Goal: Task Accomplishment & Management: Use online tool/utility

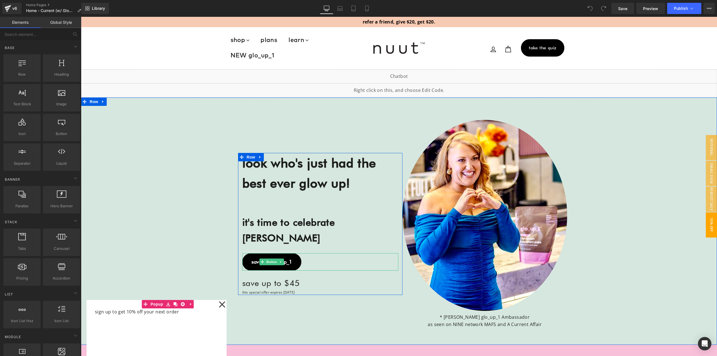
click at [286, 259] on span "save on glo_up_1" at bounding box center [272, 262] width 41 height 6
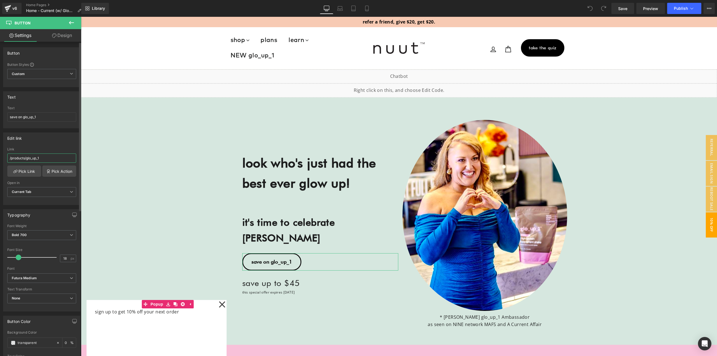
click at [42, 159] on input "/products/glo_up_1" at bounding box center [41, 158] width 69 height 9
click at [45, 117] on input "save on glo_up_1" at bounding box center [41, 116] width 69 height 9
paste input "Shop"
type input "Shop glo_up_1"
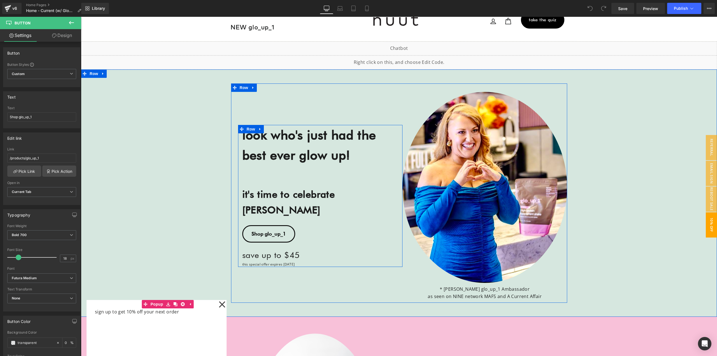
click at [304, 248] on div "save up to $45 Text Block" at bounding box center [320, 254] width 156 height 13
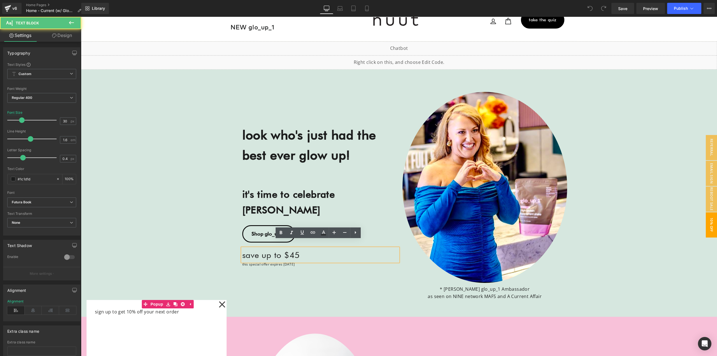
click at [217, 238] on div "look who's just had the best ever glow up! Heading it's time to celebrate [PERS…" at bounding box center [399, 193] width 636 height 219
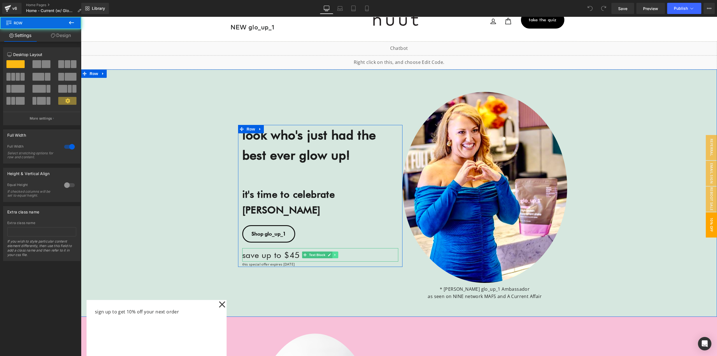
click at [333, 252] on link at bounding box center [336, 255] width 6 height 7
click at [337, 253] on icon at bounding box center [338, 254] width 3 height 3
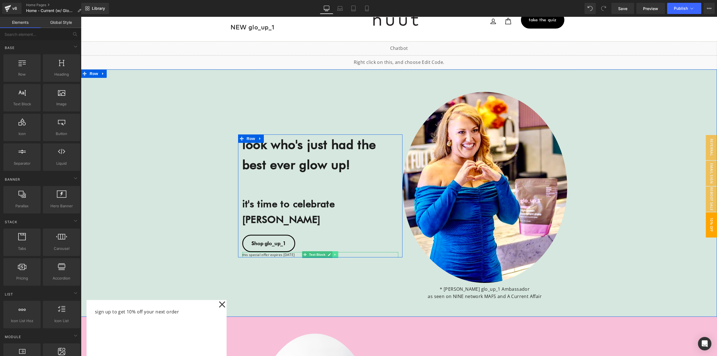
click at [334, 253] on icon at bounding box center [335, 254] width 3 height 3
click at [335, 251] on link at bounding box center [338, 254] width 6 height 7
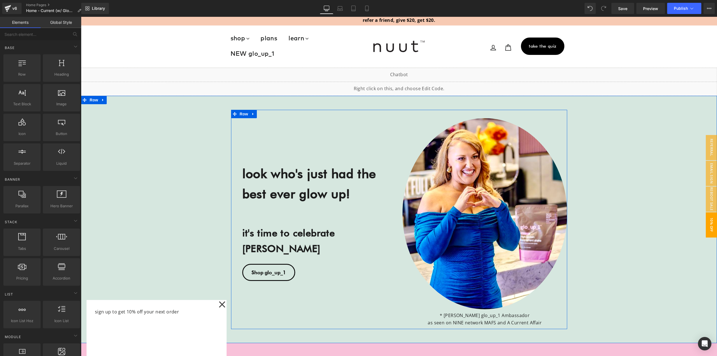
scroll to position [0, 0]
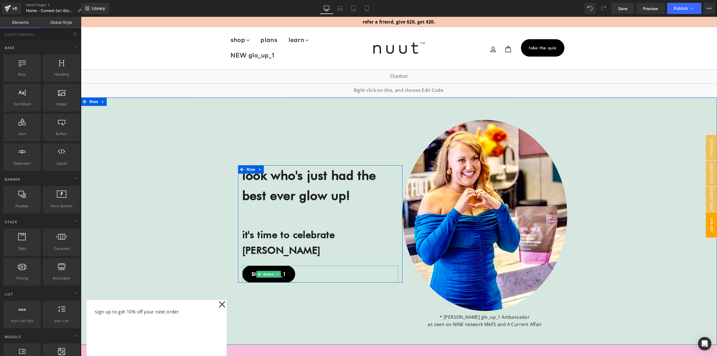
click at [268, 271] on span "Button" at bounding box center [268, 274] width 13 height 7
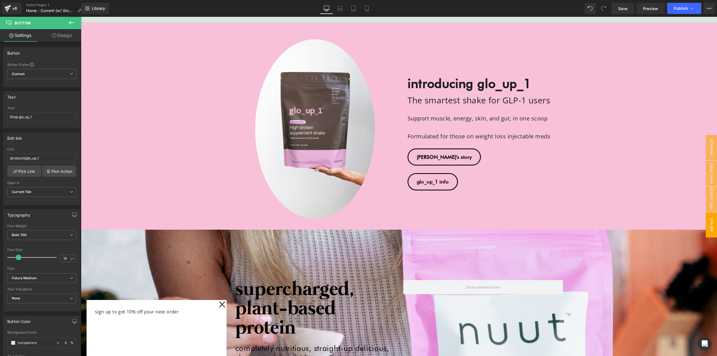
scroll to position [280, 0]
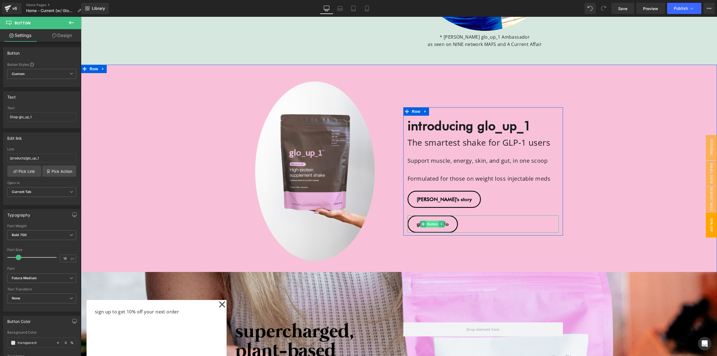
click at [432, 222] on span "Button" at bounding box center [432, 224] width 13 height 7
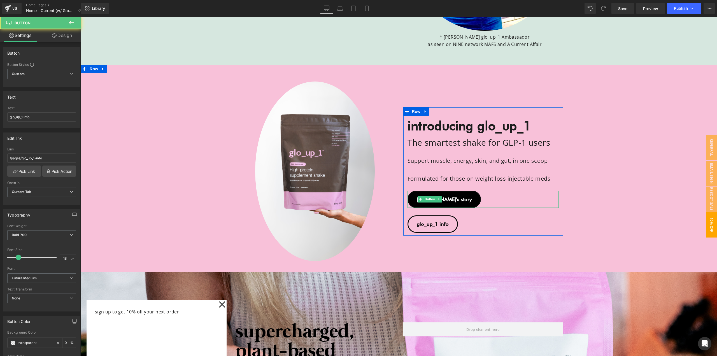
click at [429, 200] on span "Button" at bounding box center [430, 199] width 13 height 7
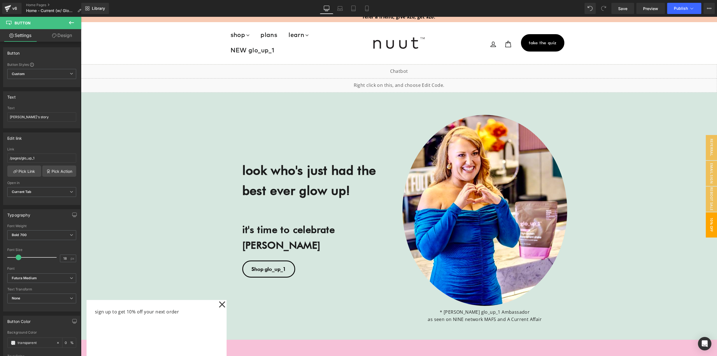
scroll to position [0, 0]
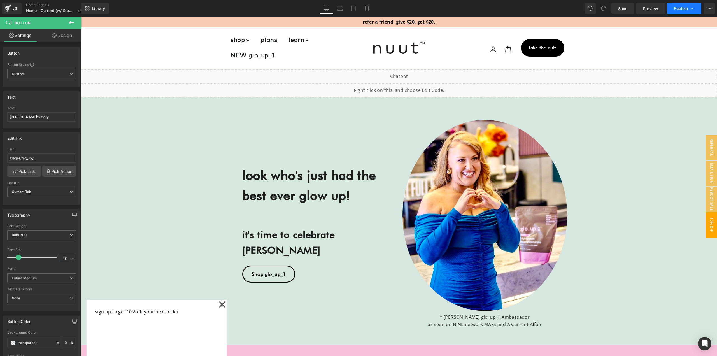
click at [685, 6] on span "Publish" at bounding box center [681, 8] width 14 height 4
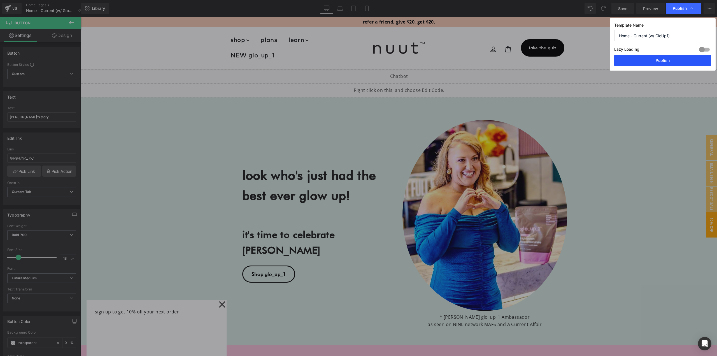
click at [662, 62] on button "Publish" at bounding box center [663, 60] width 97 height 11
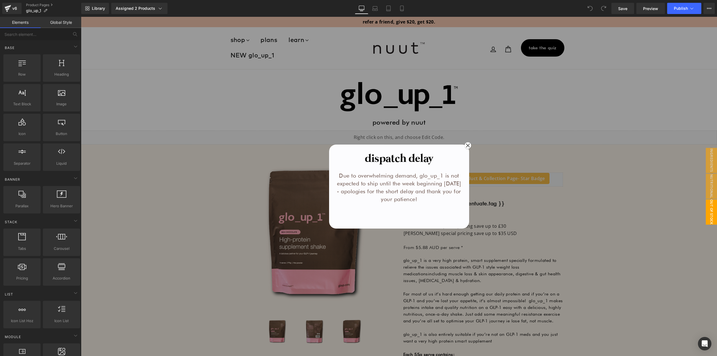
click at [527, 168] on div at bounding box center [399, 186] width 636 height 339
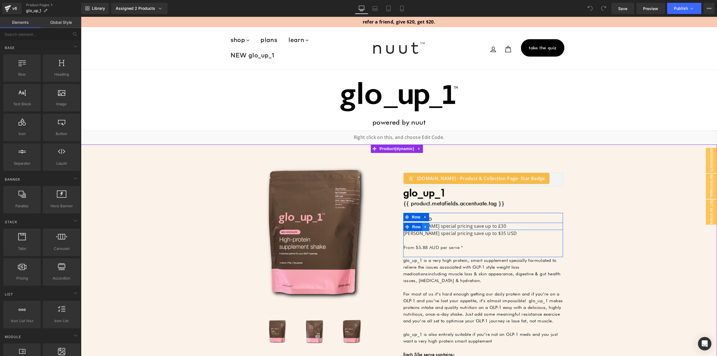
click at [424, 226] on icon at bounding box center [426, 227] width 4 height 4
click at [439, 227] on icon at bounding box center [441, 227] width 4 height 4
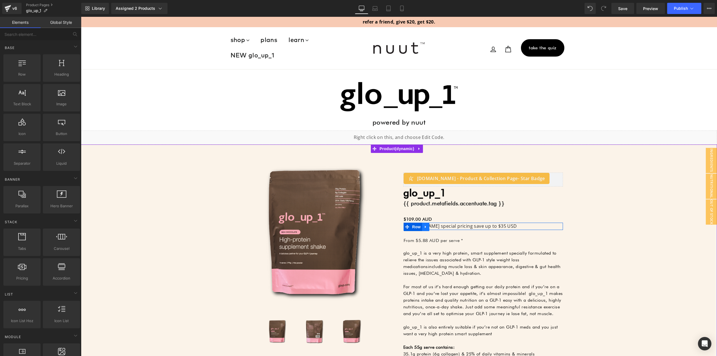
click at [424, 228] on icon at bounding box center [426, 227] width 4 height 4
click at [437, 228] on link at bounding box center [440, 227] width 7 height 8
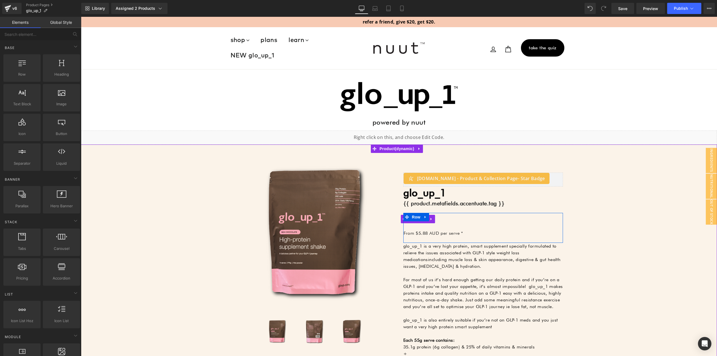
click at [433, 219] on div "$0 AUD $109.00 AUD celebrate katie with -10800% off" at bounding box center [483, 219] width 159 height 7
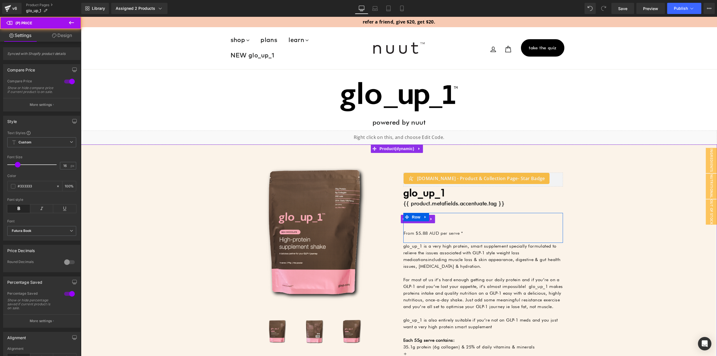
click at [436, 220] on div "$0 AUD $109.00 AUD celebrate katie with -10800% off" at bounding box center [483, 219] width 159 height 7
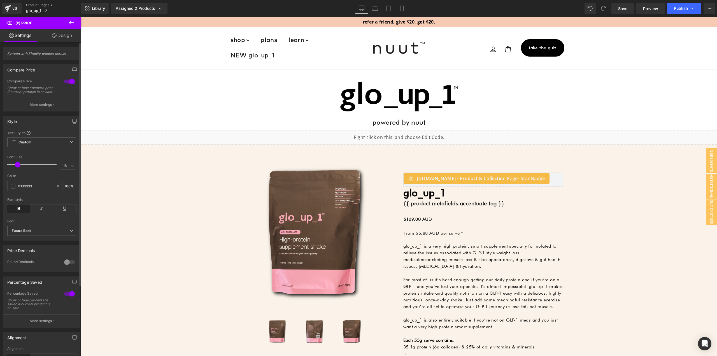
drag, startPoint x: 66, startPoint y: 82, endPoint x: 62, endPoint y: 82, distance: 3.7
click at [66, 82] on div at bounding box center [69, 81] width 13 height 9
click at [680, 6] on span "Publish" at bounding box center [681, 8] width 14 height 4
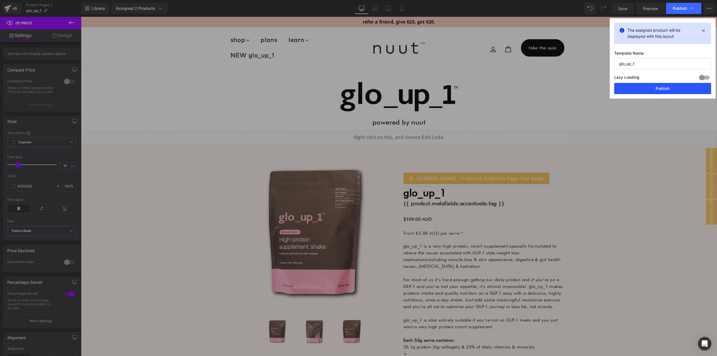
click at [641, 89] on button "Publish" at bounding box center [663, 88] width 97 height 11
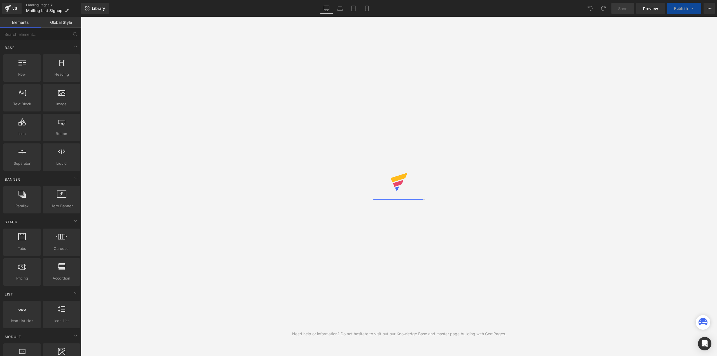
click at [684, 8] on span "Publish" at bounding box center [681, 8] width 14 height 4
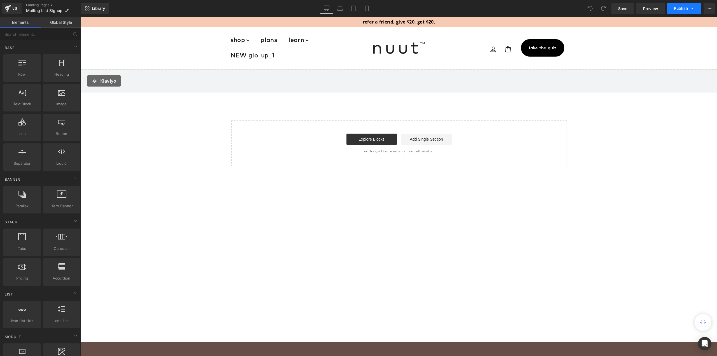
click at [689, 7] on button "Publish" at bounding box center [685, 8] width 34 height 11
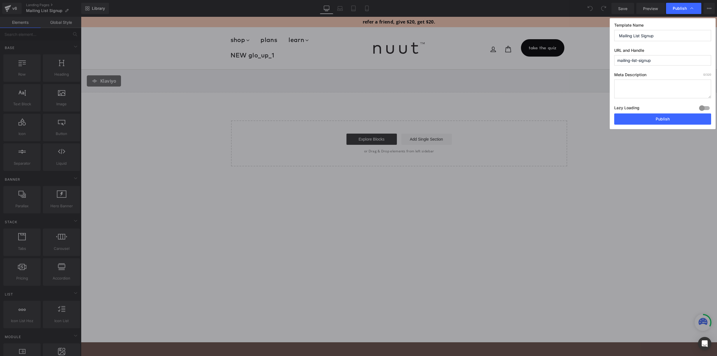
drag, startPoint x: 689, startPoint y: 7, endPoint x: 520, endPoint y: 0, distance: 168.9
click at [689, 7] on span "Publish" at bounding box center [684, 9] width 22 height 6
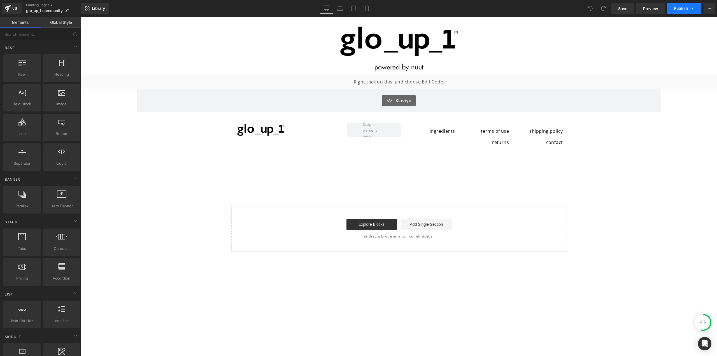
click at [680, 9] on span "Publish" at bounding box center [681, 8] width 14 height 4
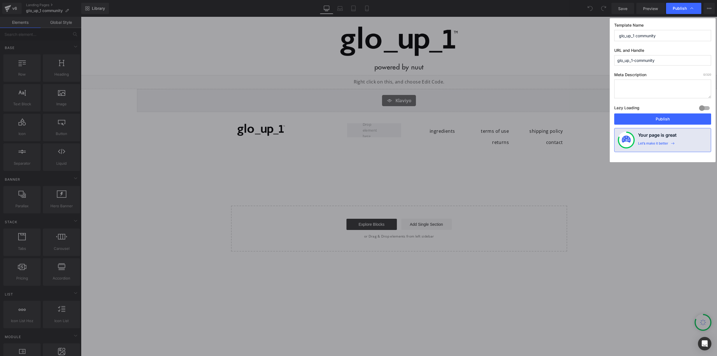
drag, startPoint x: 616, startPoint y: 87, endPoint x: 500, endPoint y: 68, distance: 117.5
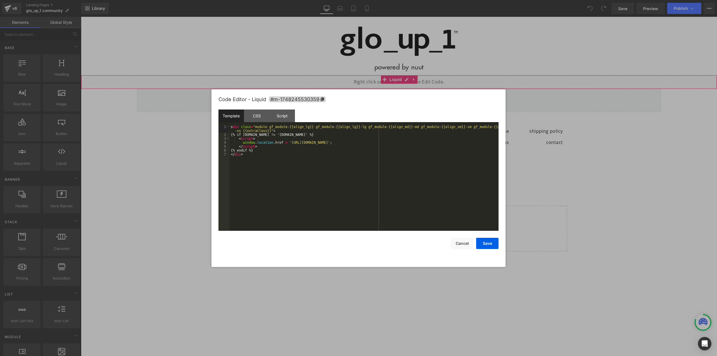
click at [348, 0] on div "You are previewing how the will restyle your page. You can not edit Elements in…" at bounding box center [358, 0] width 717 height 0
click at [261, 156] on div "< div class = "module gf_module-{{align_lg}} gf_module-{{align_lg}}-lg gf_modul…" at bounding box center [364, 184] width 269 height 118
click at [259, 138] on div "< div class = "module gf_module-{{align_lg}} gf_module-{{align_lg}}-lg gf_modul…" at bounding box center [364, 184] width 269 height 118
click at [247, 131] on div "< div class = "module gf_module-{{align_lg}} gf_module-{{align_lg}}-lg gf_modul…" at bounding box center [364, 184] width 269 height 118
click at [242, 142] on div "< div class = "module gf_module-{{align_lg}} gf_module-{{align_lg}}-lg gf_modul…" at bounding box center [364, 184] width 269 height 118
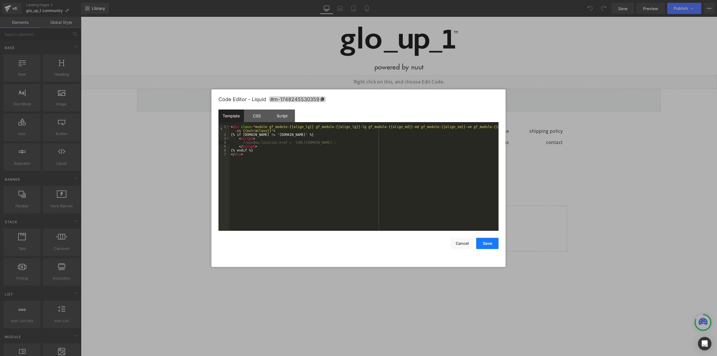
click at [488, 244] on button "Save" at bounding box center [487, 243] width 22 height 11
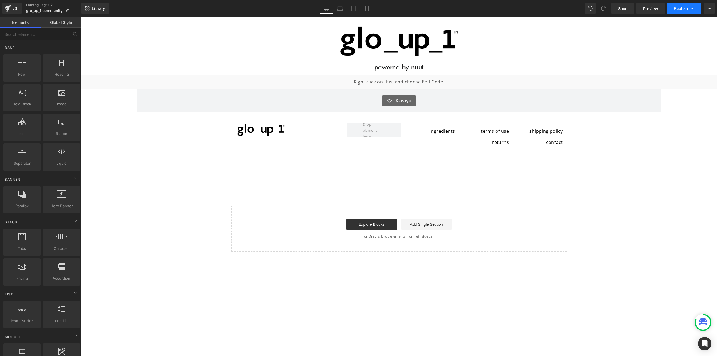
click at [680, 7] on span "Publish" at bounding box center [681, 8] width 14 height 4
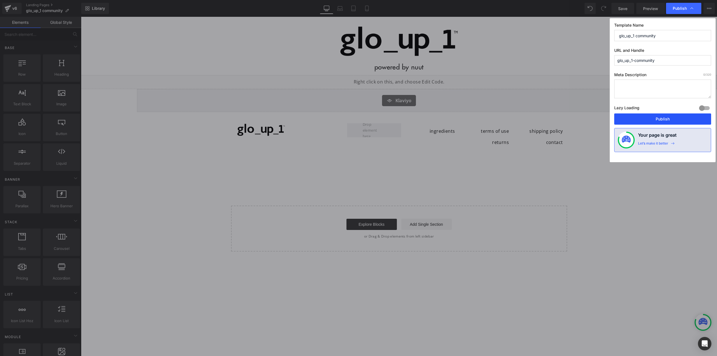
click at [649, 119] on button "Publish" at bounding box center [663, 119] width 97 height 11
